Goal: Task Accomplishment & Management: Manage account settings

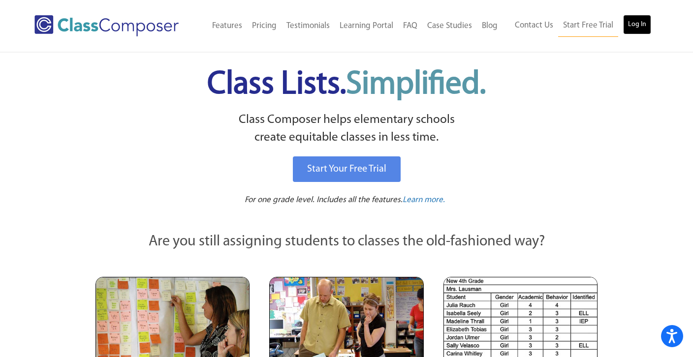
click at [641, 28] on link "Log In" at bounding box center [637, 25] width 28 height 20
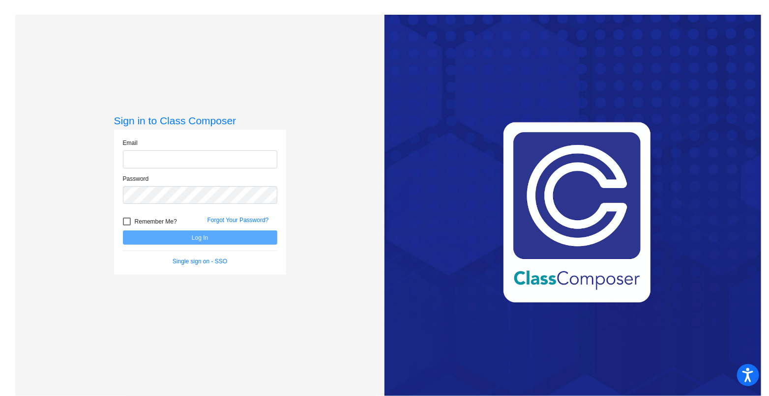
type input "[EMAIL_ADDRESS][DOMAIN_NAME]"
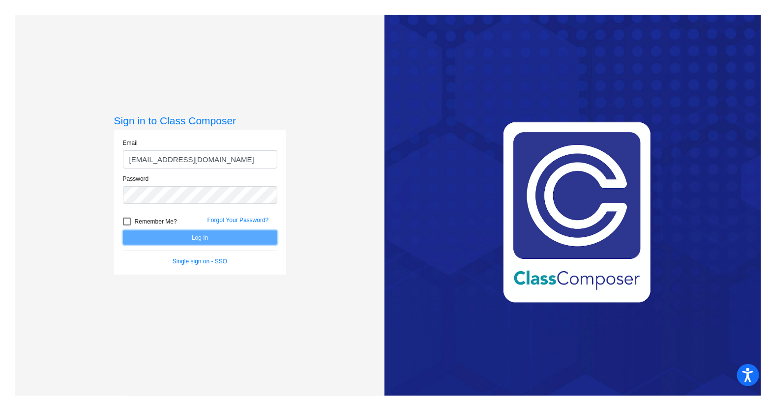
click at [199, 242] on button "Log In" at bounding box center [200, 238] width 154 height 14
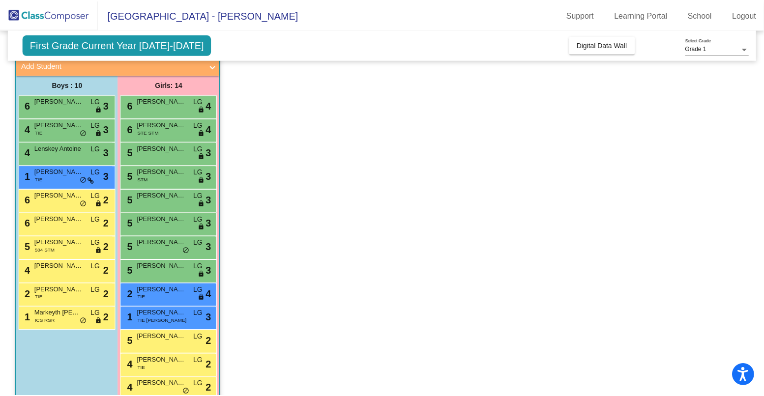
scroll to position [106, 0]
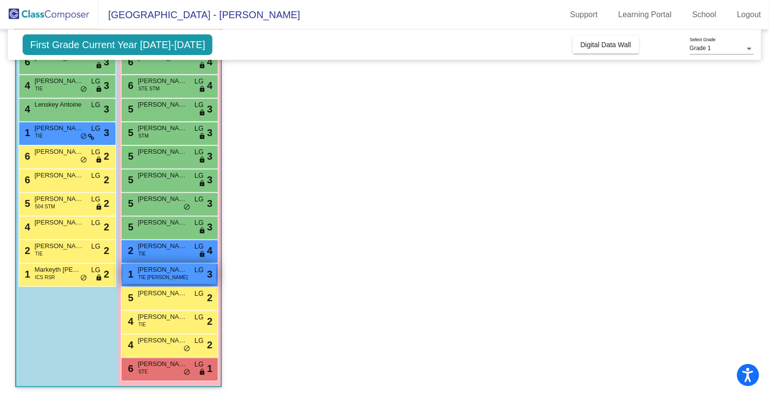
click at [151, 271] on span "Shalai Mayfield" at bounding box center [162, 270] width 49 height 10
